Goal: Find specific page/section: Find specific page/section

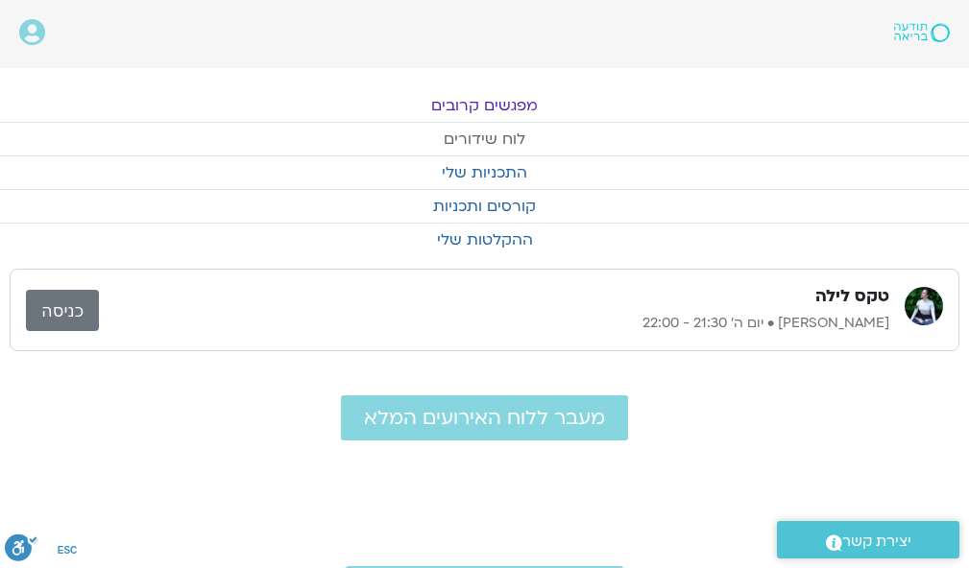
click at [476, 132] on link "לוח שידורים" at bounding box center [484, 139] width 969 height 33
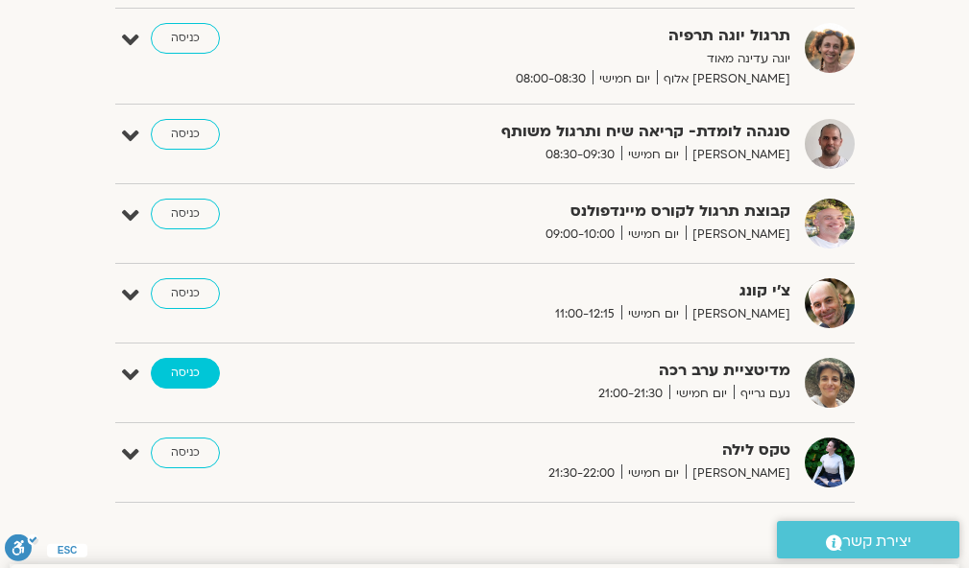
click at [186, 366] on link "כניסה" at bounding box center [185, 373] width 69 height 31
